Goal: Task Accomplishment & Management: Use online tool/utility

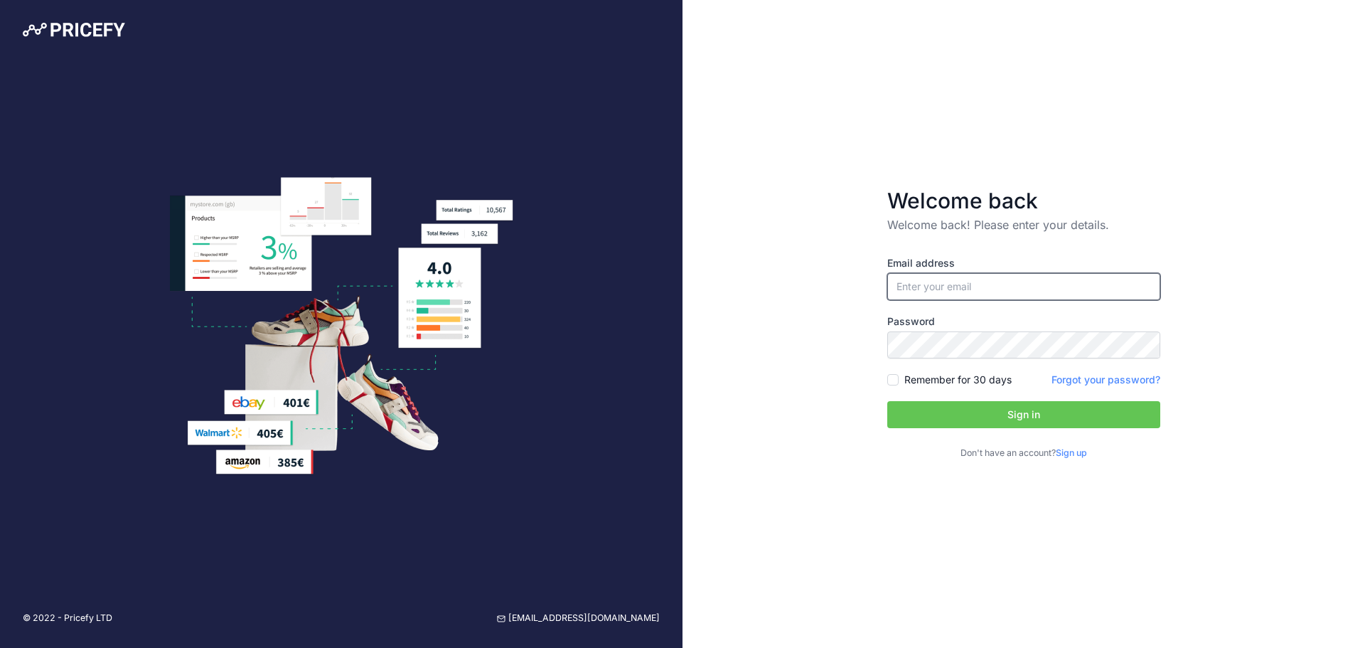
type input "[PERSON_NAME][EMAIL_ADDRESS][DOMAIN_NAME]"
click at [962, 416] on button "Sign in" at bounding box center [1024, 414] width 273 height 27
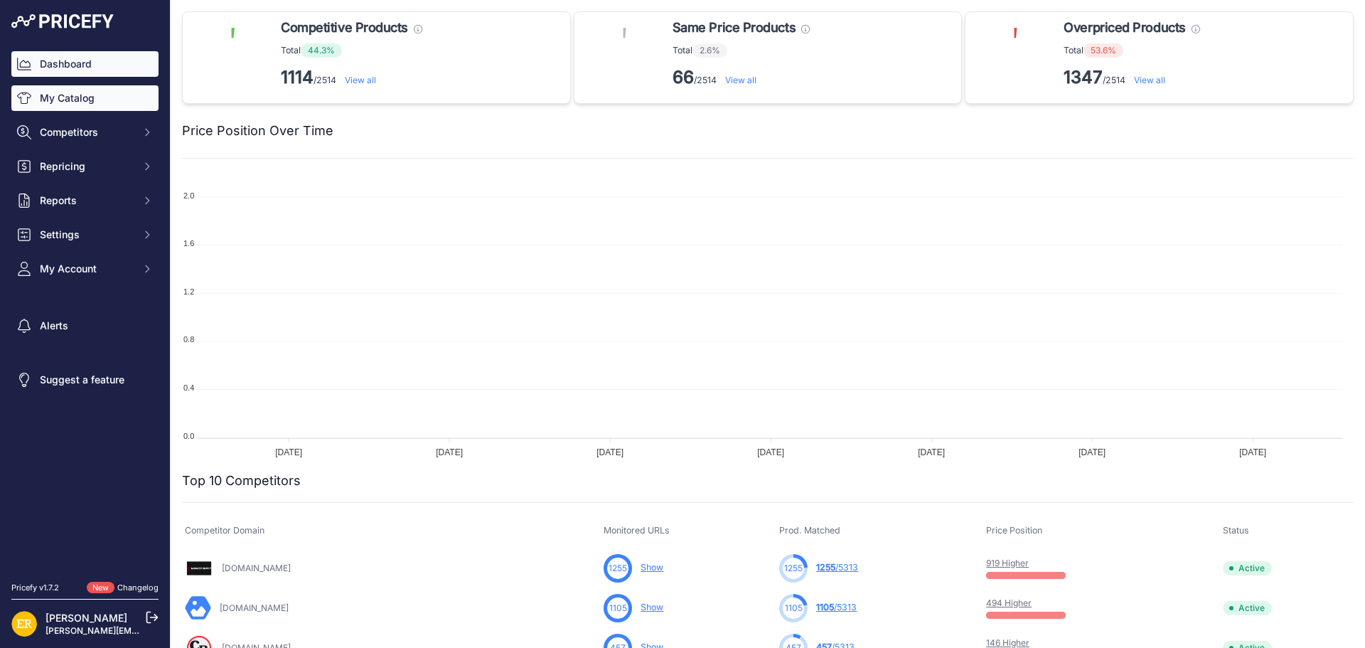
click at [57, 93] on link "My Catalog" at bounding box center [84, 98] width 147 height 26
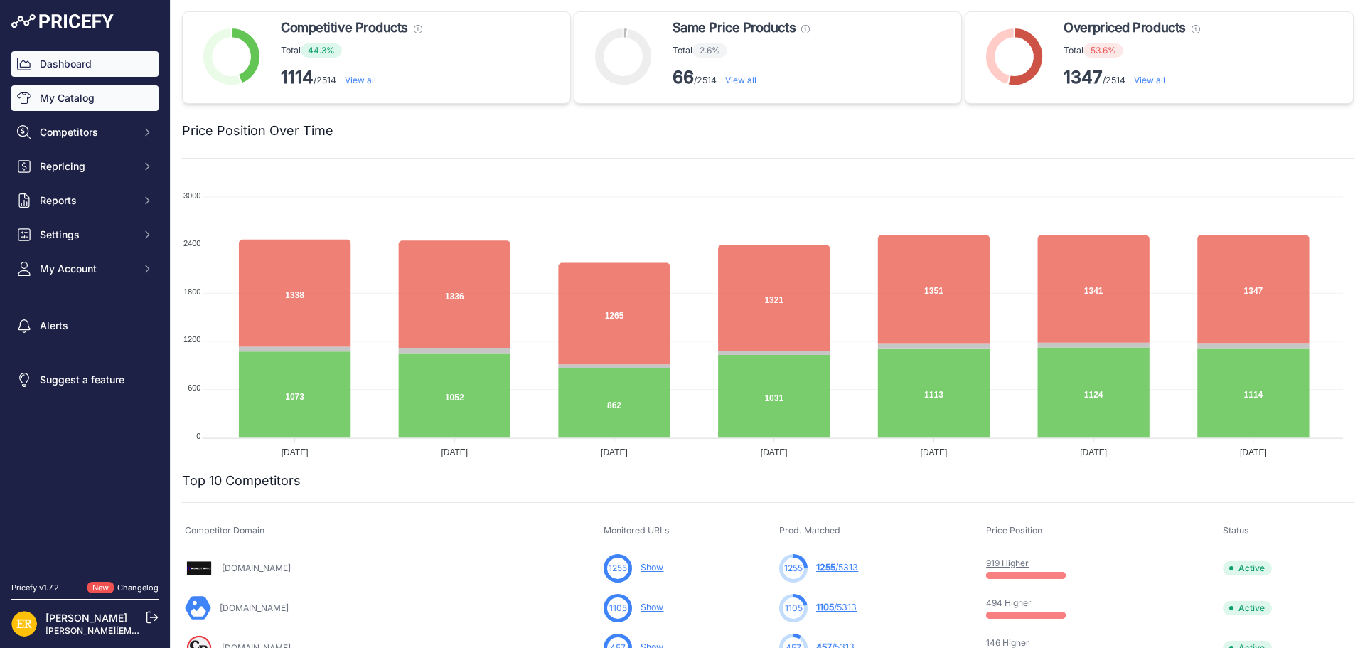
click at [87, 93] on link "My Catalog" at bounding box center [84, 98] width 147 height 26
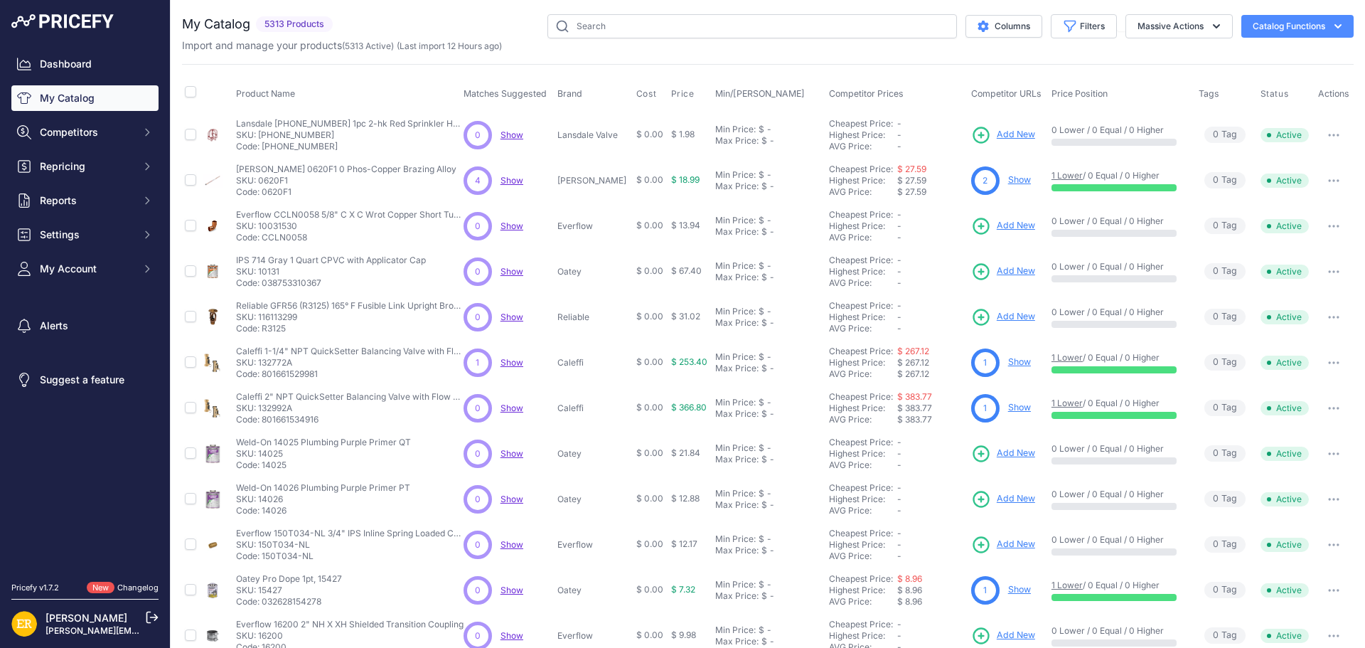
drag, startPoint x: 671, startPoint y: 9, endPoint x: 654, endPoint y: 21, distance: 20.5
click at [668, 11] on div "You are not connected to the internet. My Catalog" at bounding box center [768, 427] width 1172 height 854
click at [639, 29] on input "text" at bounding box center [753, 26] width 410 height 24
paste input "93013251"
type input "93013251"
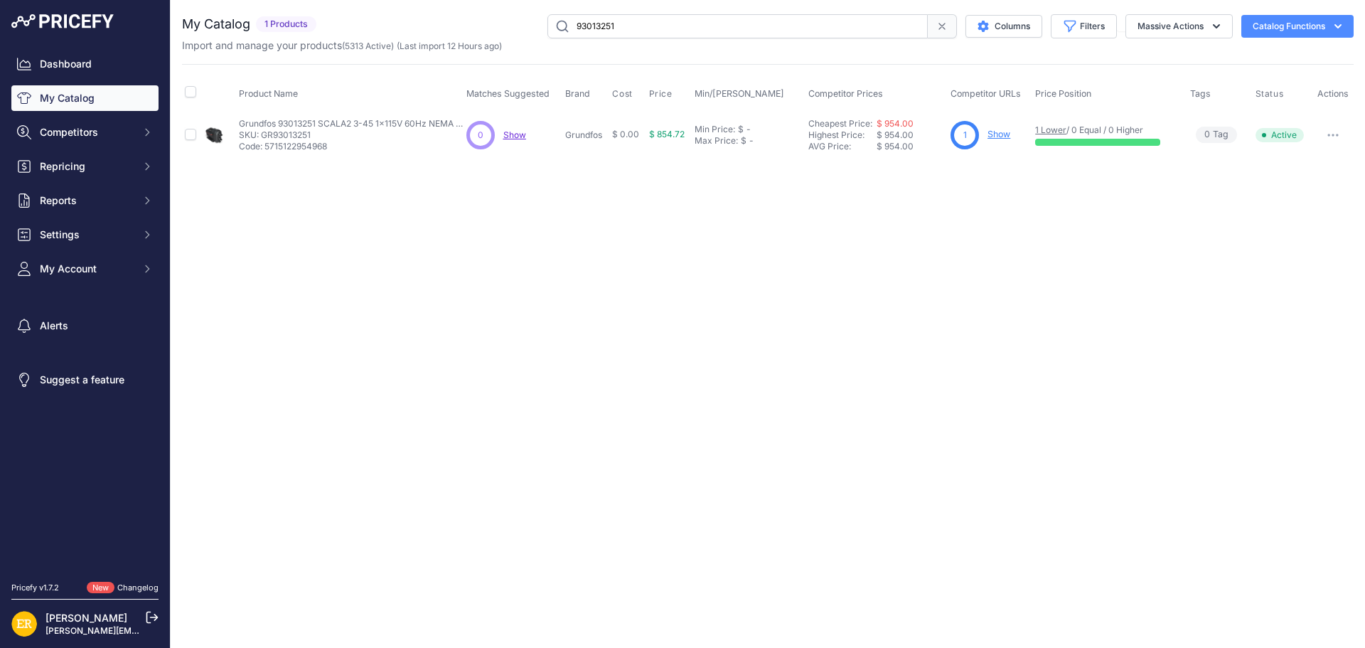
click at [523, 134] on span "Show" at bounding box center [515, 134] width 23 height 11
click at [1004, 134] on link "Show" at bounding box center [999, 134] width 23 height 11
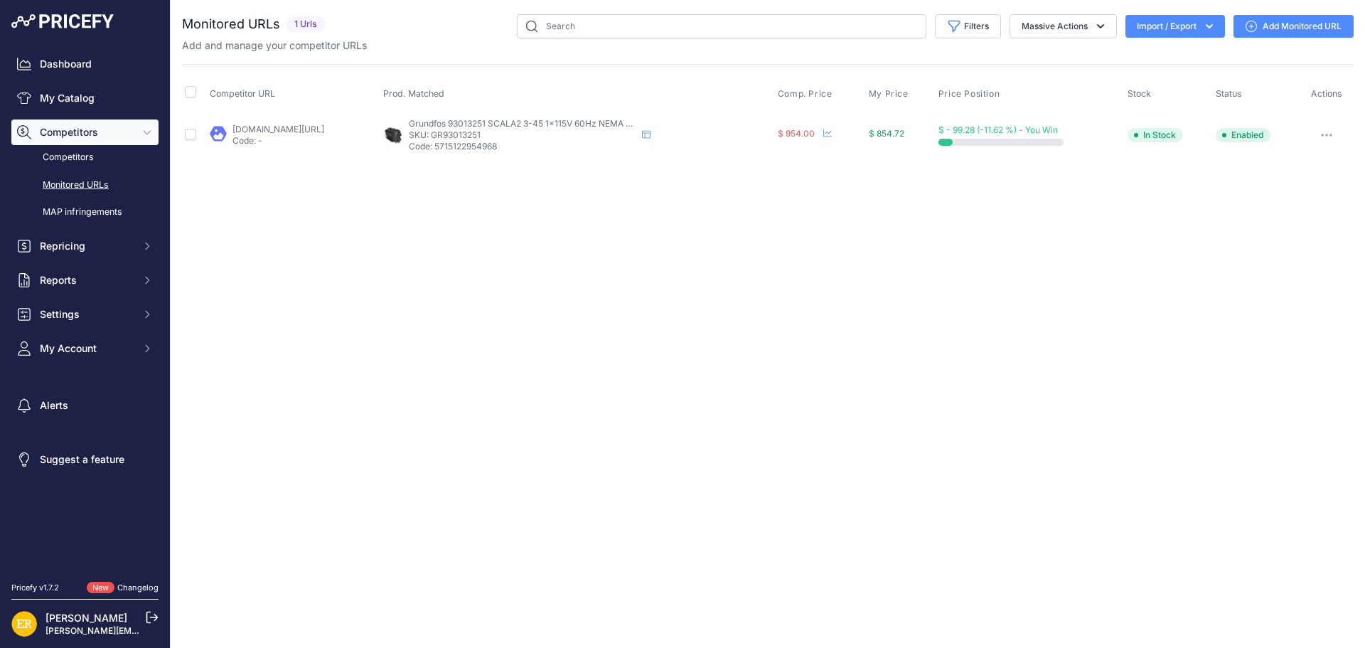
click at [1336, 137] on button "button" at bounding box center [1327, 135] width 28 height 20
click at [191, 132] on input "checkbox" at bounding box center [190, 134] width 11 height 11
checkbox input "true"
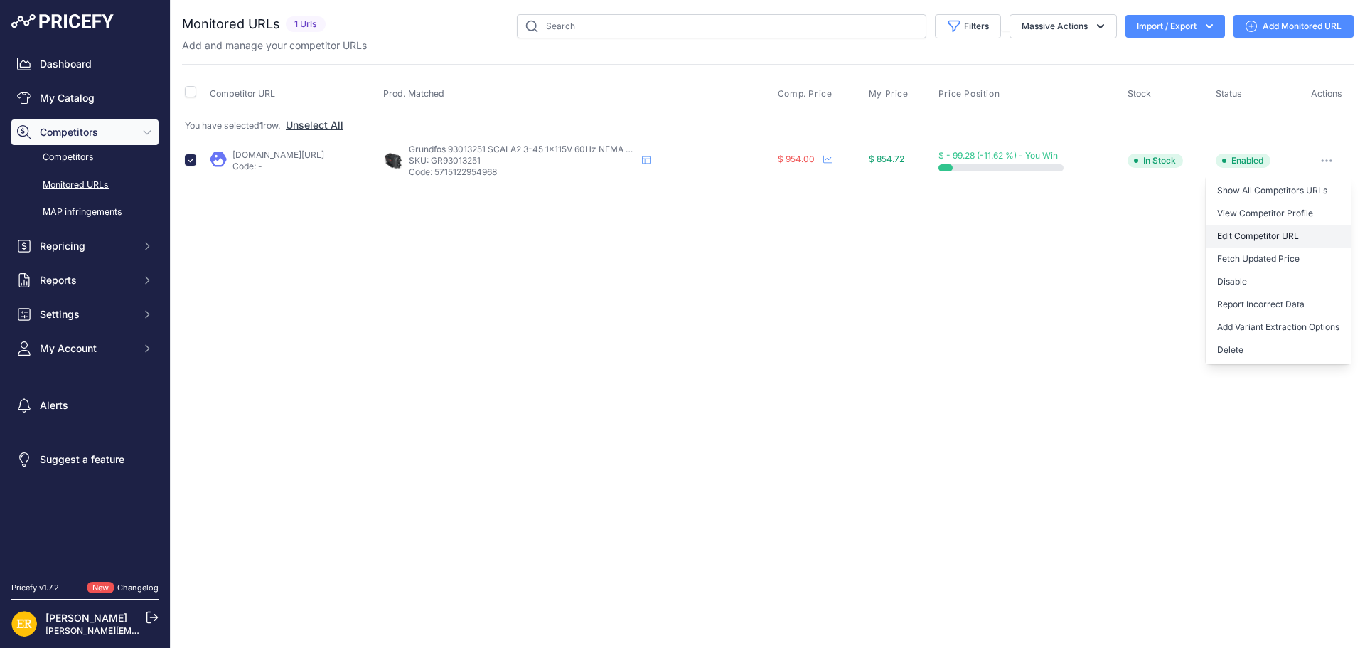
click at [1225, 238] on link "Edit Competitor URL" at bounding box center [1278, 236] width 145 height 23
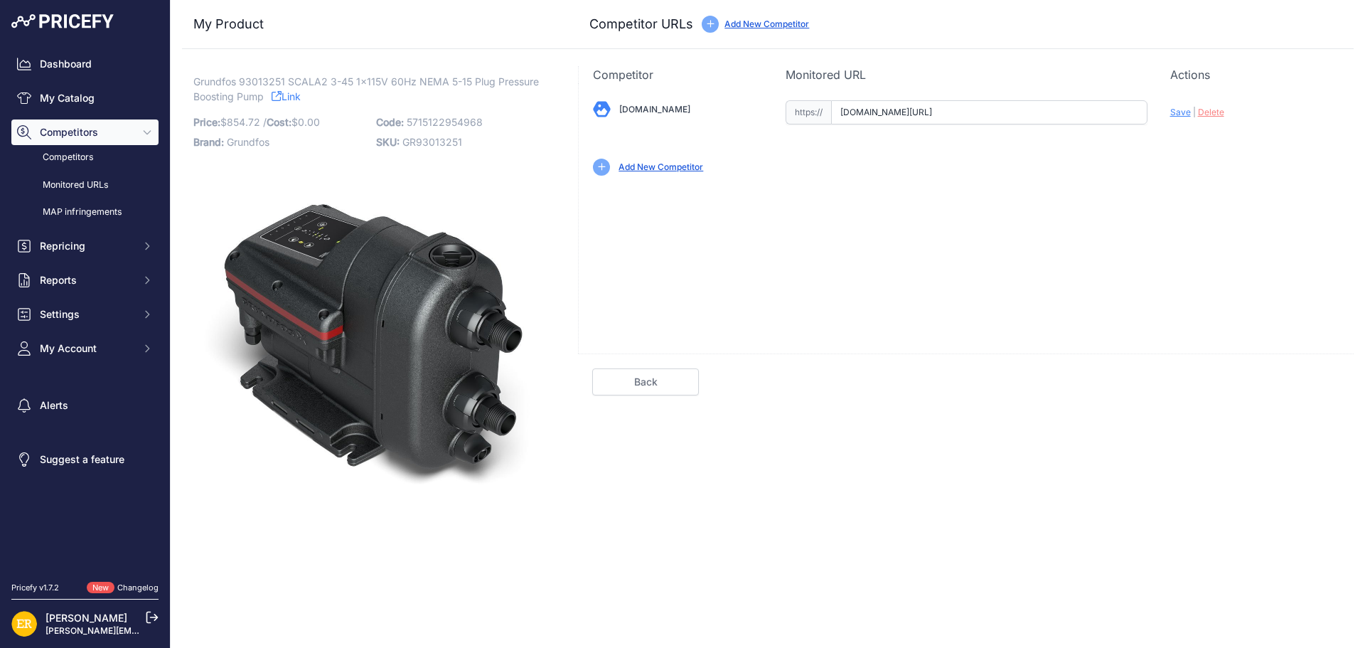
click at [693, 168] on link "Add New Competitor" at bounding box center [661, 166] width 85 height 11
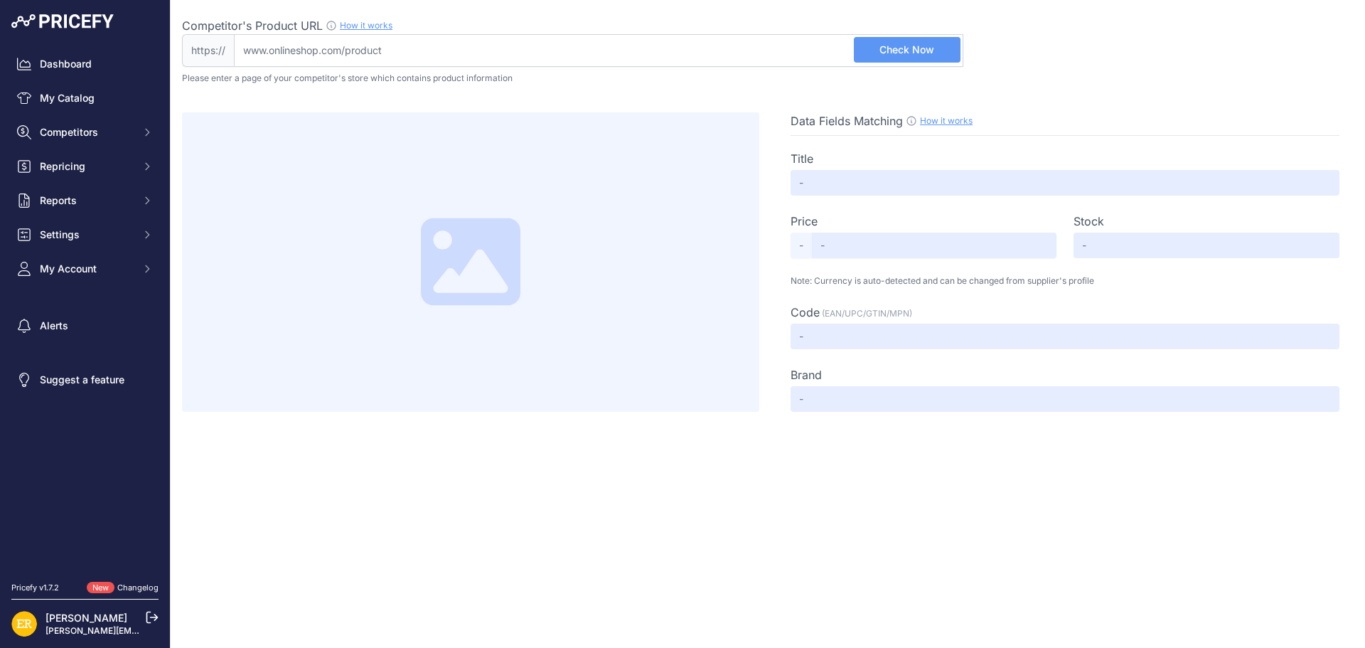
click at [476, 55] on input "Competitor's Product URL How it works In order to create your competitor's extr…" at bounding box center [599, 50] width 730 height 33
paste input "[URL][DOMAIN_NAME]"
type input "[URL][DOMAIN_NAME]"
paste input "[URL][DOMAIN_NAME]"
drag, startPoint x: 278, startPoint y: 50, endPoint x: 202, endPoint y: 46, distance: 76.3
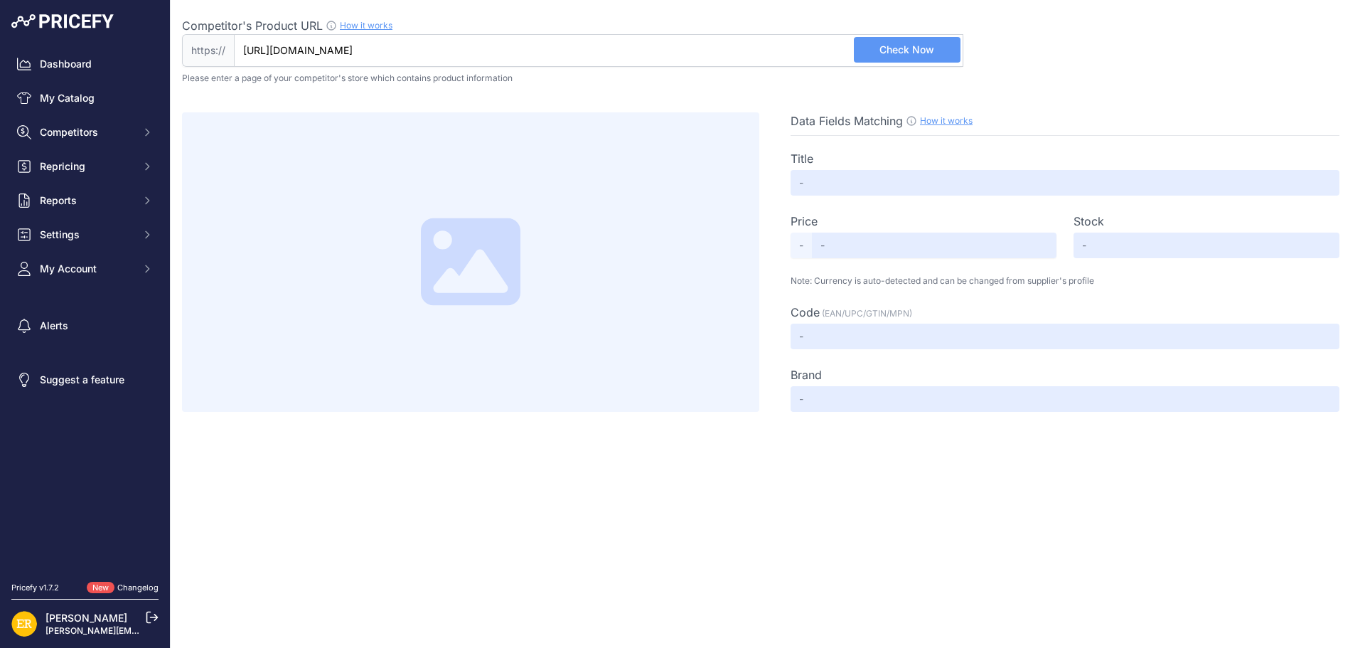
click at [202, 46] on div "https:// [URL][DOMAIN_NAME] Valid Not A Product URL" at bounding box center [573, 50] width 782 height 33
type input "www.freshwatersystems.com/products/grundfos-scala2-3-45-1-115v-60-hz-93013251"
click at [901, 51] on span "Check Now" at bounding box center [907, 50] width 55 height 14
type input "Grundfos Scala2 3-45-1 115V 60 HZ 93013251"
type input "892.28"
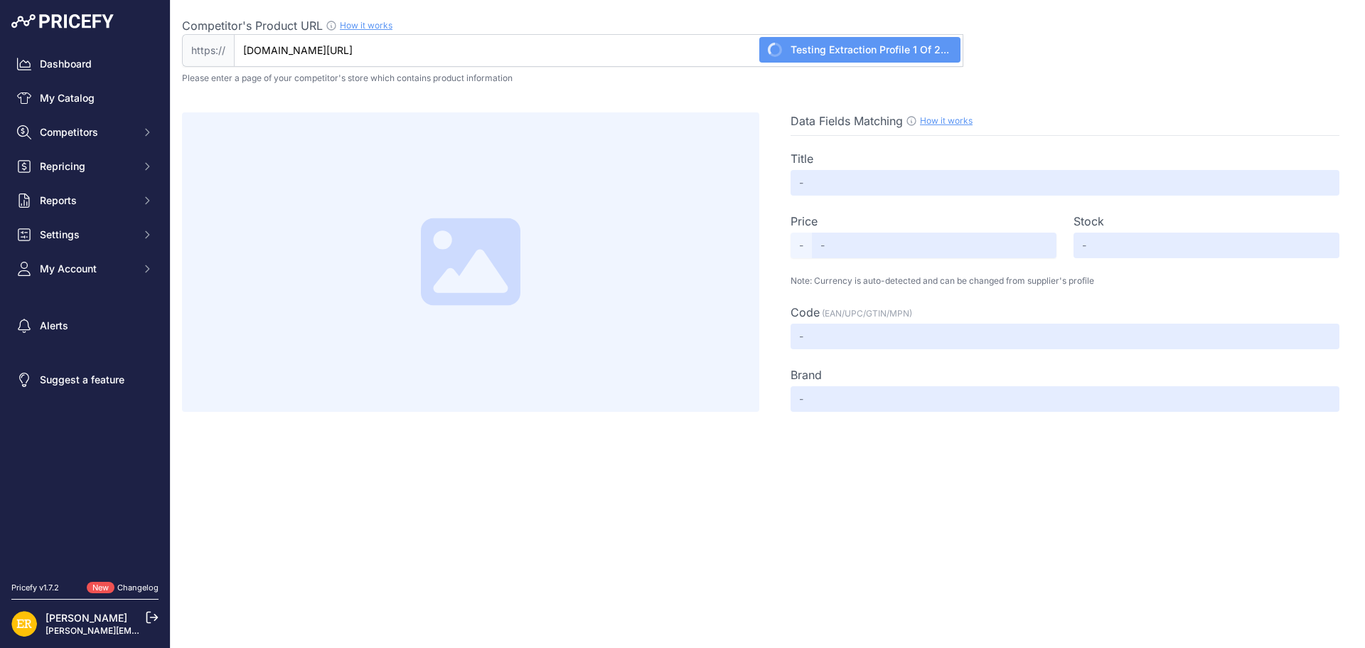
type input "Available"
type input "Not Found"
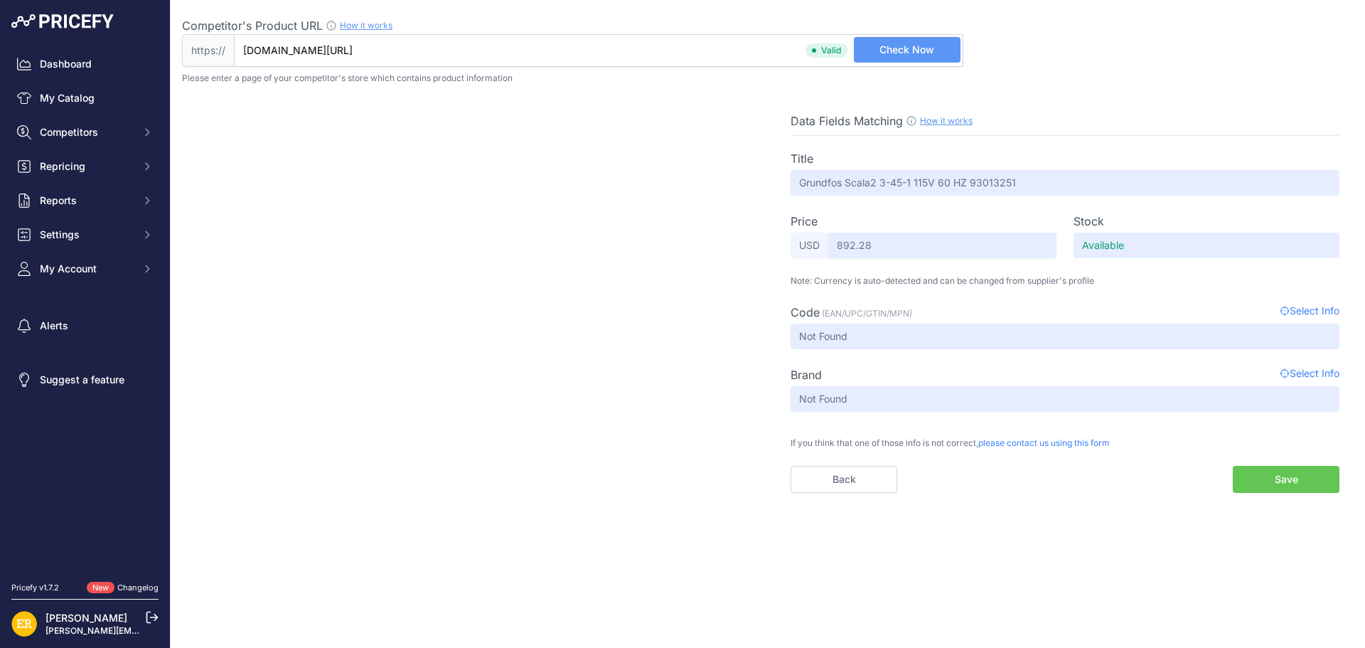
click at [1313, 484] on button "Save" at bounding box center [1286, 479] width 107 height 27
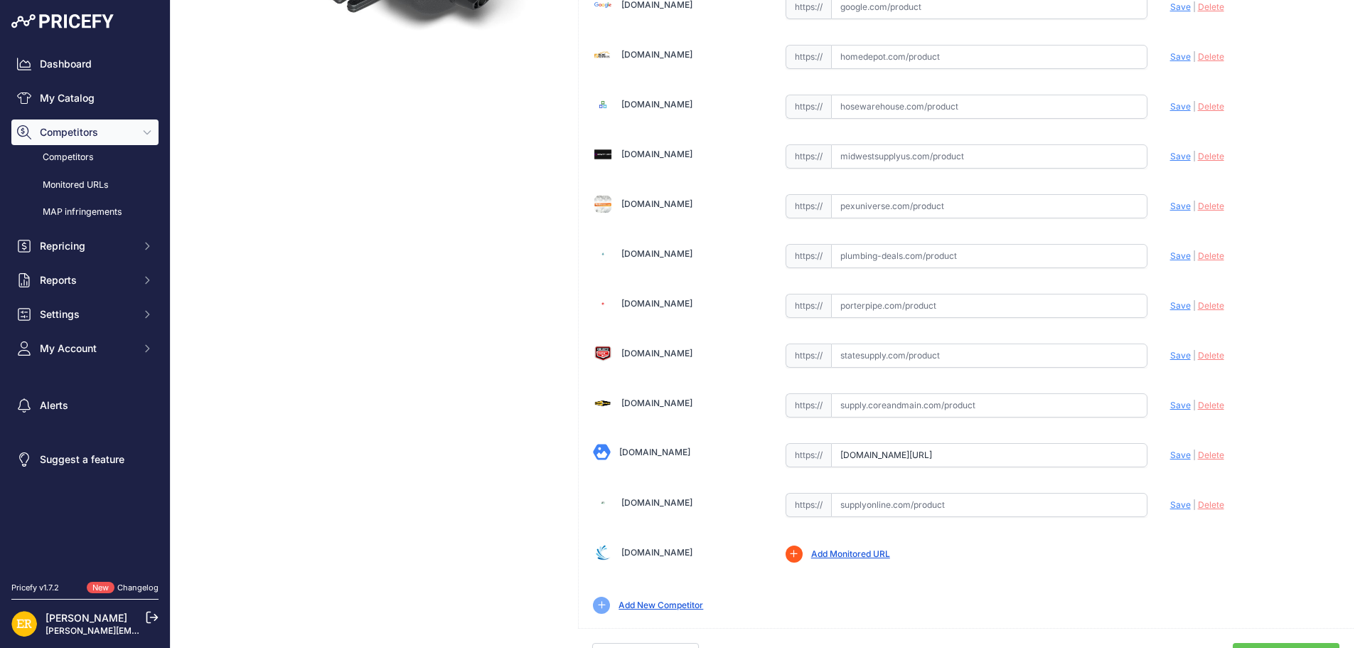
scroll to position [476, 0]
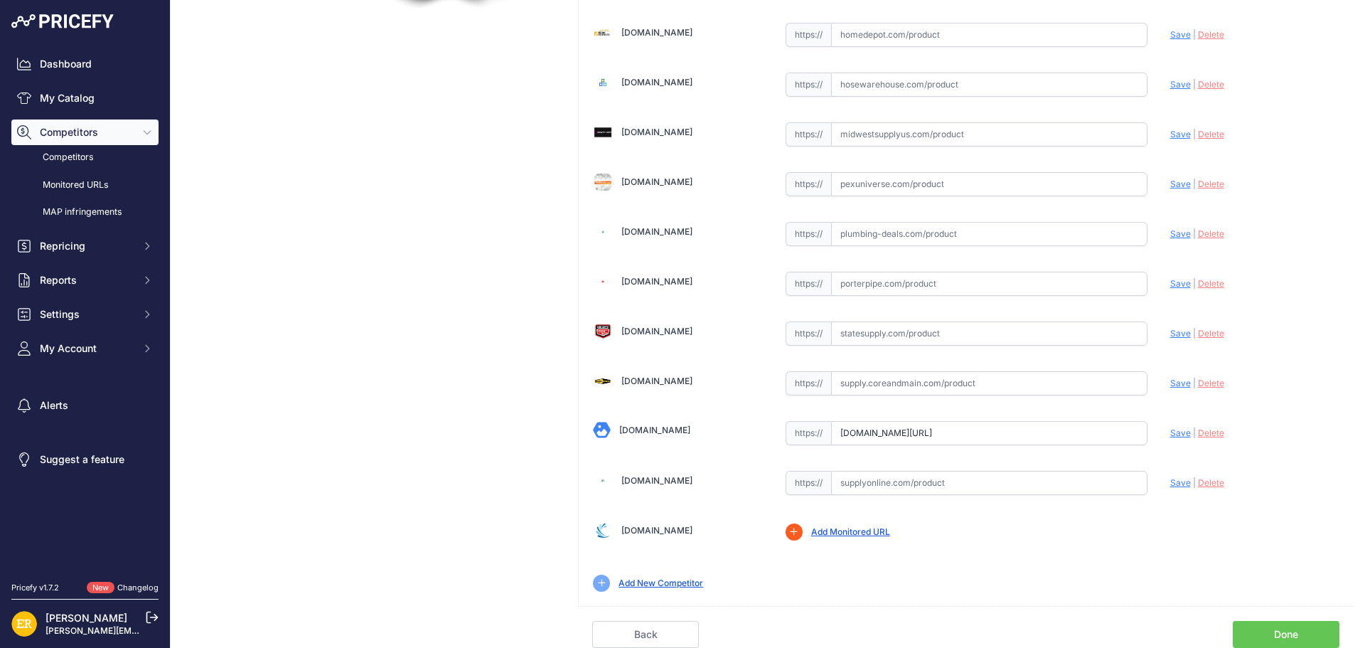
click at [1262, 634] on link "Done" at bounding box center [1286, 634] width 107 height 27
